Goal: Information Seeking & Learning: Check status

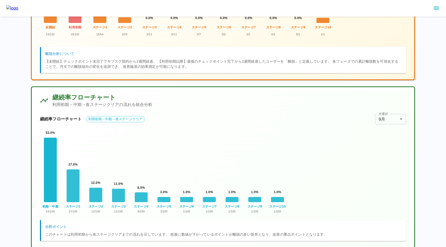
scroll to position [201, 0]
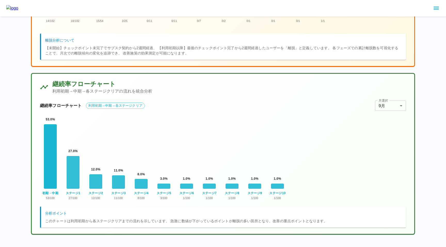
click at [387, 101] on label "月選択" at bounding box center [383, 100] width 9 height 4
click at [387, 104] on body "KPI分析ダッシュボード 検索条件 対象クラブ 全クラブ *** 対象クラブ 対象年 2025 年 **** 対象年 ユーザー離脱分析 2週間非活動で離脱判定…" at bounding box center [223, 23] width 446 height 448
click at [395, 149] on li "6月" at bounding box center [390, 145] width 31 height 9
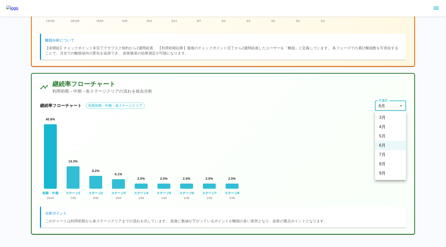
click at [393, 109] on body "KPI分析ダッシュボード 検索条件 対象クラブ 全クラブ *** 対象クラブ 対象年 2025 年 **** 対象年 ユーザー離脱分析 2週間非活動で離脱判定…" at bounding box center [223, 23] width 446 height 448
click at [385, 173] on li "9月" at bounding box center [390, 173] width 31 height 9
type input "*"
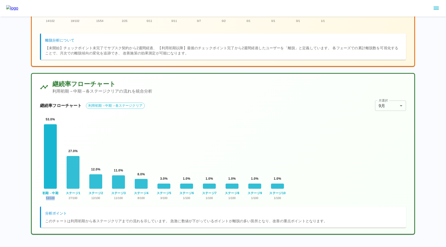
drag, startPoint x: 55, startPoint y: 198, endPoint x: 27, endPoint y: 199, distance: 28.1
click at [27, 199] on main "KPI分析ダッシュボード 検索条件 対象クラブ 全クラブ *** 対象クラブ 対象年 2025 年 **** 対象年 ユーザー離脱分析 2週間非活動で離脱判定…" at bounding box center [223, 32] width 396 height 432
click at [28, 208] on main "KPI分析ダッシュボード 検索条件 対象クラブ 全クラブ *** 対象クラブ 対象年 2025 年 **** 対象年 ユーザー離脱分析 2週間非活動で離脱判定…" at bounding box center [223, 32] width 396 height 432
drag, startPoint x: 54, startPoint y: 198, endPoint x: 41, endPoint y: 198, distance: 13.2
click at [41, 198] on div "53.0 % 初期→中期 53 / 100 →" at bounding box center [50, 158] width 21 height 83
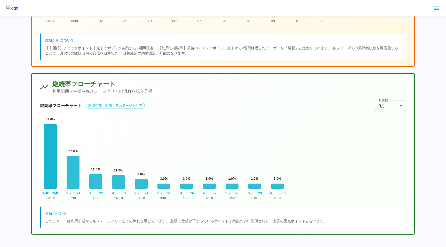
click at [30, 203] on main "KPI分析ダッシュボード 検索条件 対象クラブ 全クラブ *** 対象クラブ 対象年 2025 年 **** 対象年 ユーザー離脱分析 2週間非活動で離脱判定…" at bounding box center [223, 32] width 396 height 432
click at [50, 172] on div at bounding box center [50, 156] width 13 height 65
click at [53, 188] on div at bounding box center [50, 156] width 13 height 65
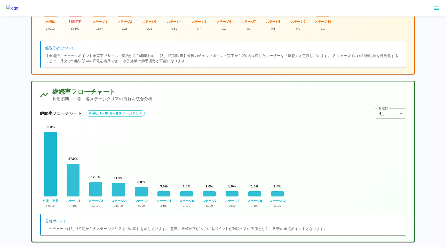
scroll to position [0, 0]
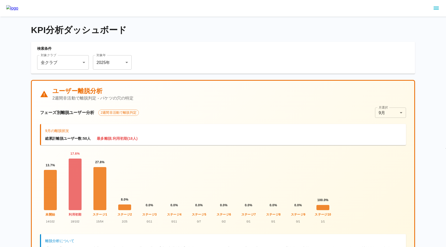
click at [67, 69] on body "KPI分析ダッシュボード 検索条件 対象クラブ 全クラブ *** 対象クラブ 対象年 2025 年 **** 対象年 ユーザー離脱分析 2週間非活動で離脱判定…" at bounding box center [223, 224] width 446 height 448
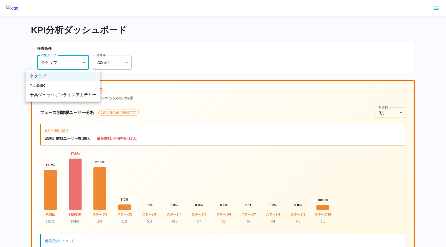
click at [55, 97] on li "千葉ジェッツオンラインアカデミー" at bounding box center [63, 94] width 75 height 9
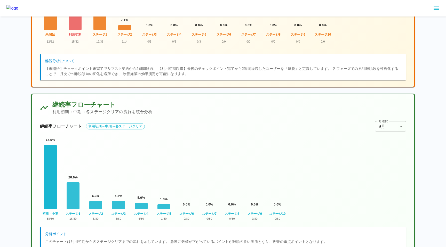
scroll to position [201, 0]
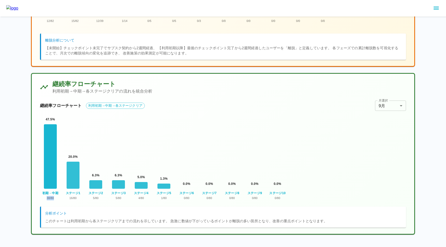
drag, startPoint x: 54, startPoint y: 198, endPoint x: 43, endPoint y: 198, distance: 11.1
click at [43, 198] on div "47.5 % 初期→中期 38 / 80 →" at bounding box center [50, 158] width 21 height 83
click at [38, 203] on div "継続率フローチャート 利用初期→中期→各ステージクリアの流れを統合分析 継続率フローチャート 利用初期→中期→各ステージクリア 月選択 9月 * 月選択 47…" at bounding box center [223, 154] width 383 height 160
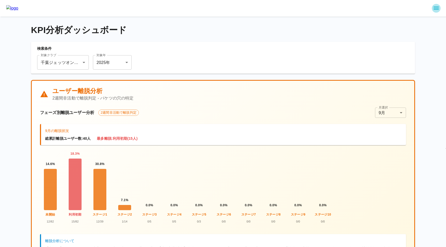
click at [437, 7] on icon "sidemenu" at bounding box center [436, 8] width 5 height 3
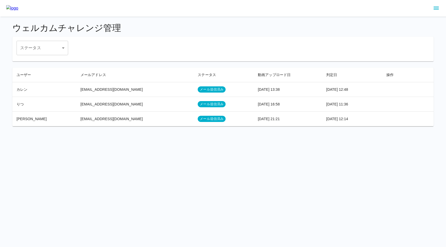
click at [438, 9] on icon "sidemenu" at bounding box center [436, 8] width 5 height 3
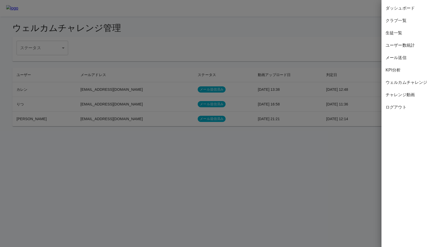
click at [396, 34] on span "生徒一覧" at bounding box center [414, 33] width 56 height 6
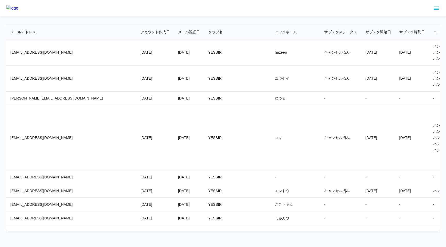
click at [10, 52] on td "[EMAIL_ADDRESS][DOMAIN_NAME]" at bounding box center [71, 52] width 130 height 26
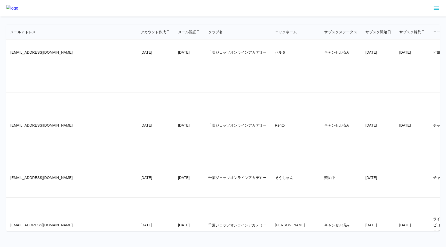
scroll to position [8116, 0]
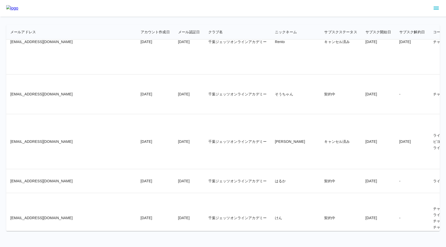
click at [10, 114] on td "[EMAIL_ADDRESS][DOMAIN_NAME]" at bounding box center [71, 94] width 130 height 39
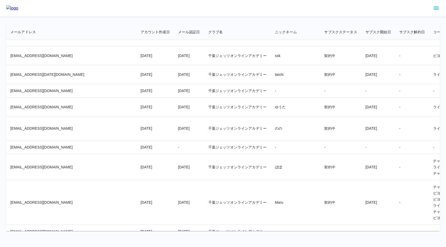
scroll to position [8764, 0]
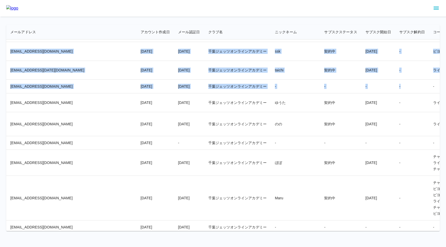
click at [395, 93] on td "-" at bounding box center [412, 87] width 34 height 14
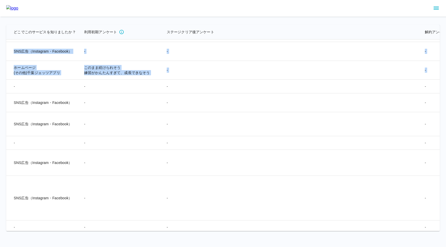
scroll to position [8764, 1297]
copy tbody "lo.0914.i@dolor.sit 5186/53/74 5412/57/52 ametconsectetura elits doe 8993/35/74…"
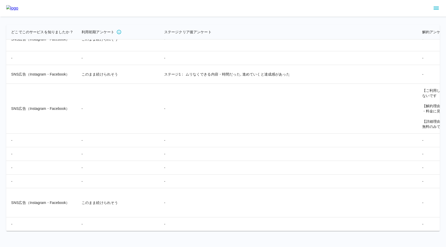
scroll to position [7653, 1297]
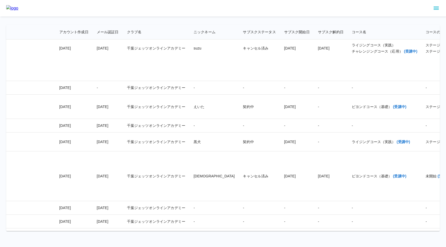
scroll to position [7653, 0]
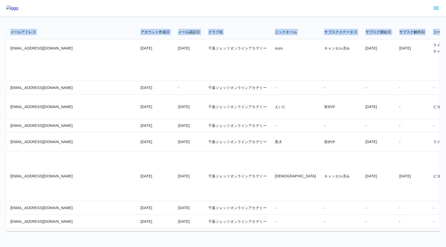
drag, startPoint x: 370, startPoint y: 32, endPoint x: 1, endPoint y: 31, distance: 369.6
click at [1, 31] on main "メールアドレス アカウント作成日 メール認証日 クラブ名 ニックネーム サブスクステータス サブスク開始日 サブスク解約日 コース名 コースの進捗状況 性別 …" at bounding box center [223, 124] width 446 height 215
copy thead "メールアドレス アカウント作成日 メール認証日 クラブ名 ニックネーム サブスクステータス サブスク開始日 サブスク解約日 コース名 コースの進捗状況 性別 …"
